Goal: Navigation & Orientation: Find specific page/section

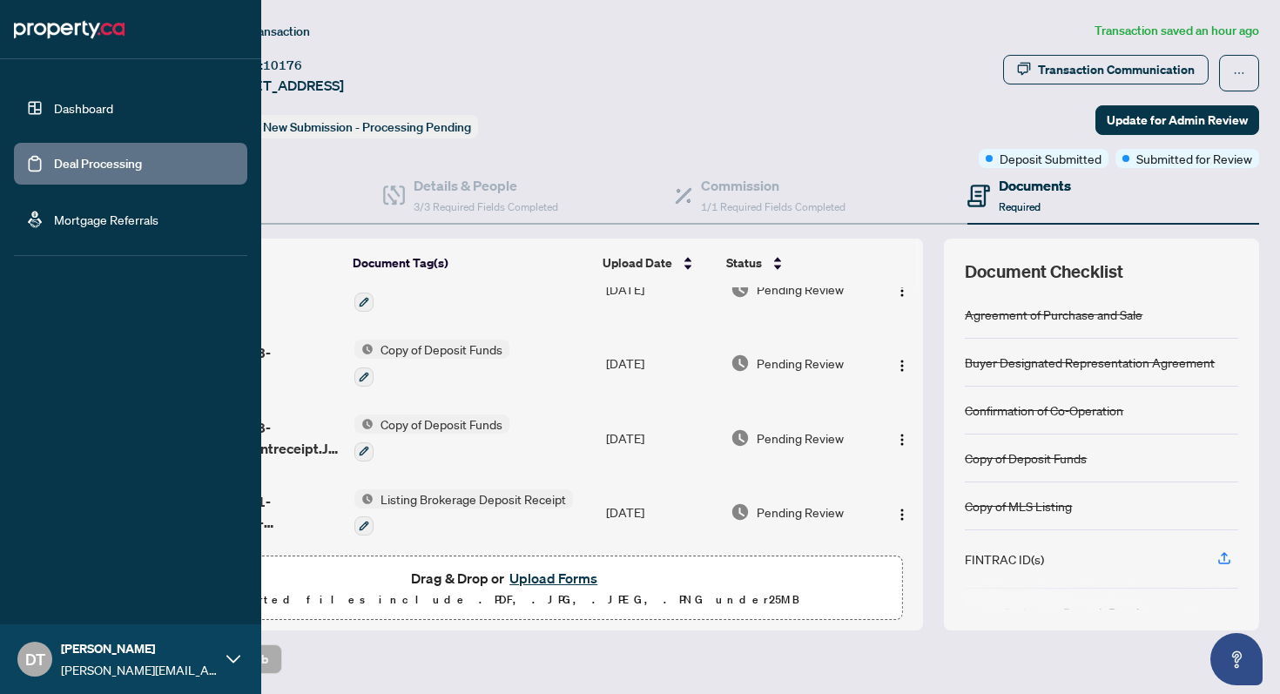
click at [99, 100] on link "Dashboard" at bounding box center [83, 108] width 59 height 16
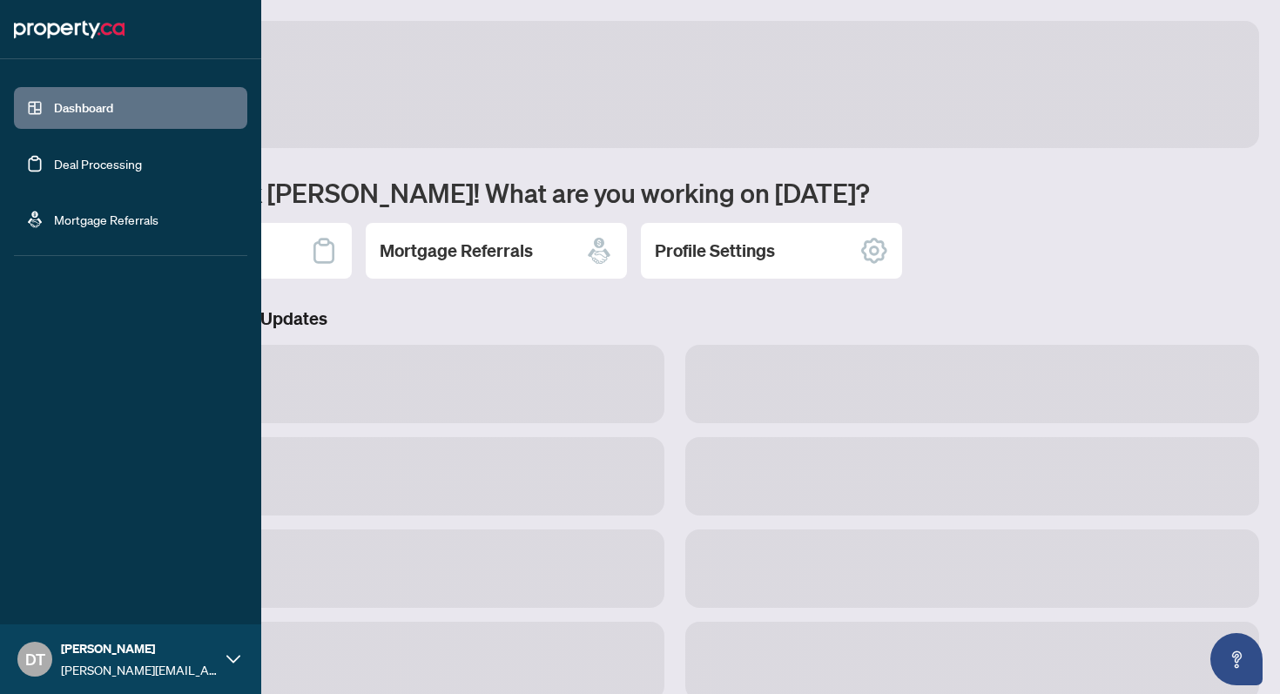
click at [103, 157] on link "Deal Processing" at bounding box center [98, 164] width 88 height 16
